Goal: Information Seeking & Learning: Understand process/instructions

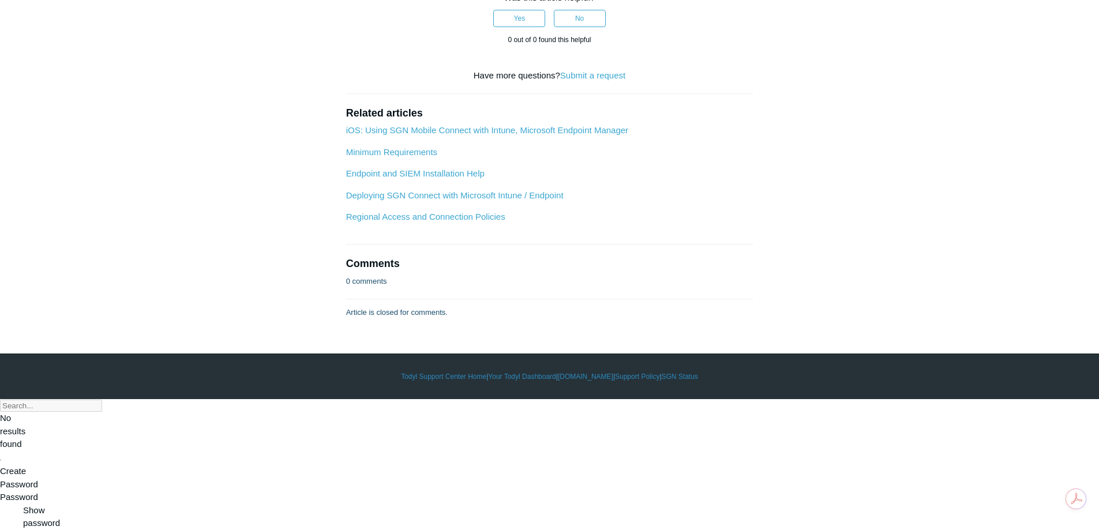
scroll to position [2063, 0]
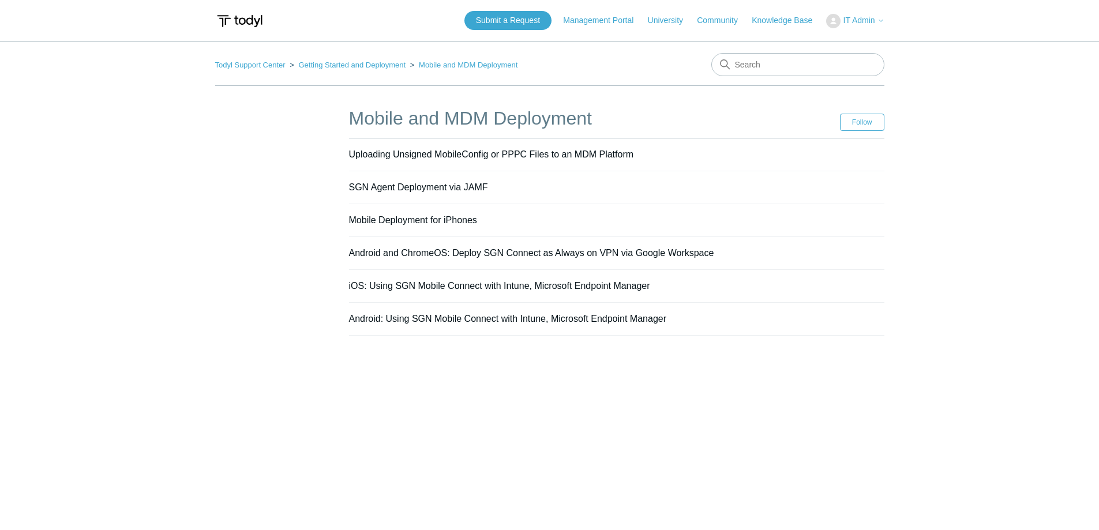
click at [838, 403] on main "Todyl Support Center Getting Started and Deployment Mobile and MDM Deployment M…" at bounding box center [549, 279] width 1099 height 477
click at [552, 321] on link "Android: Using SGN Mobile Connect with Intune, Microsoft Endpoint Manager" at bounding box center [508, 319] width 318 height 10
click at [410, 285] on link "iOS: Using SGN Mobile Connect with Intune, Microsoft Endpoint Manager" at bounding box center [499, 286] width 301 height 10
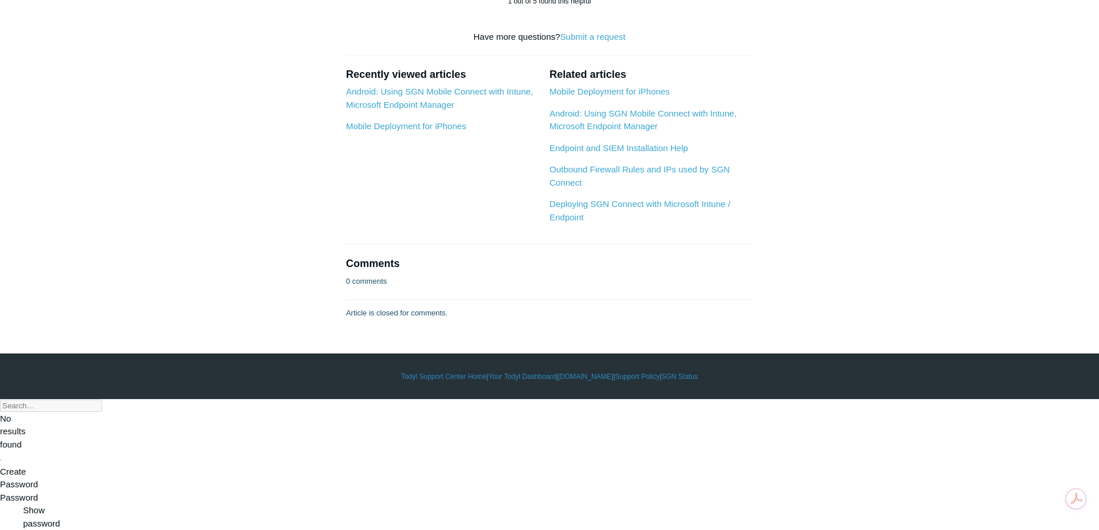
scroll to position [5347, 0]
